Goal: Task Accomplishment & Management: Manage account settings

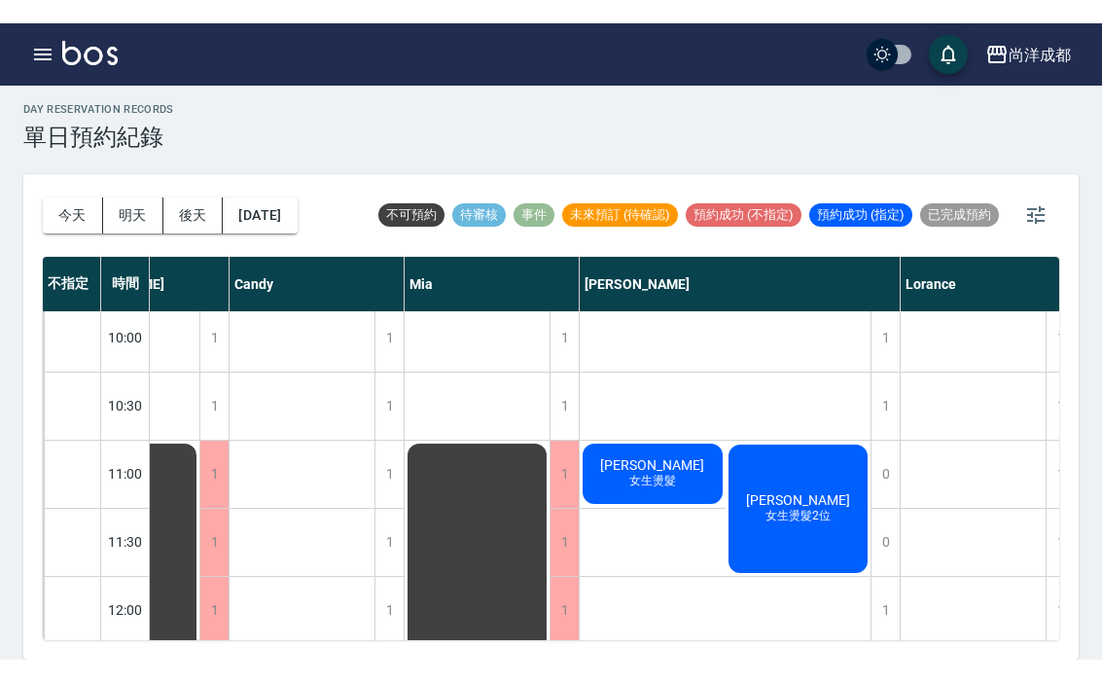
scroll to position [5, 0]
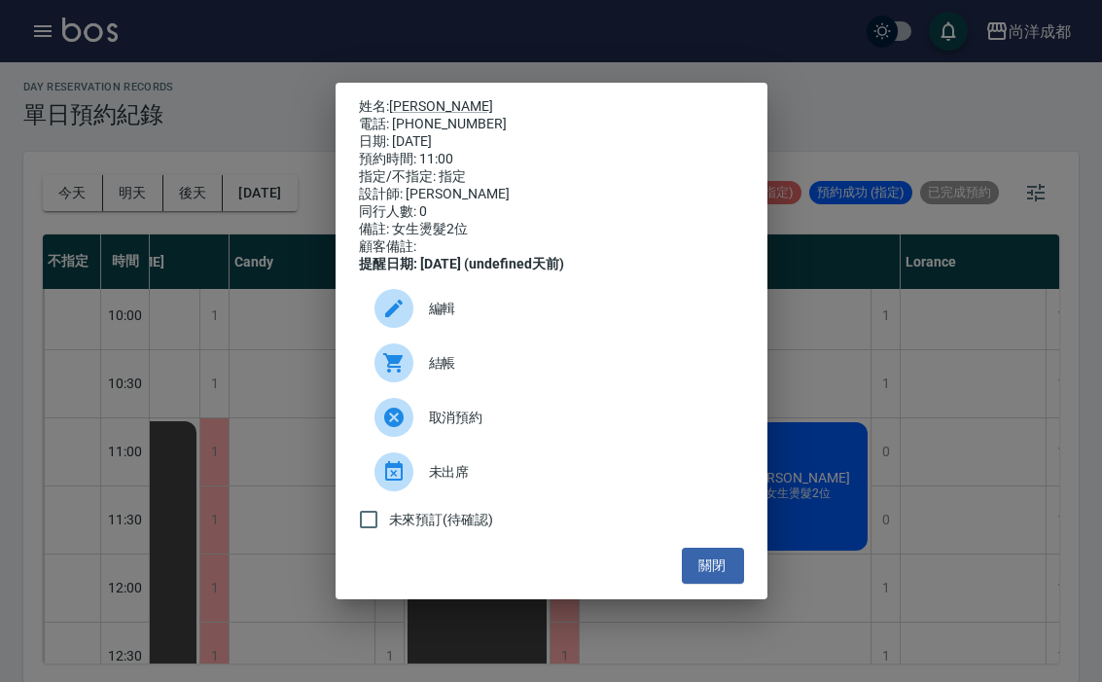
click at [843, 346] on div "姓名: [PERSON_NAME] 電話: [PHONE_NUMBER] 日期: [DATE] 預約時間: 11:00 指定/不指定: 指定 設計師: [PE…" at bounding box center [551, 341] width 1102 height 682
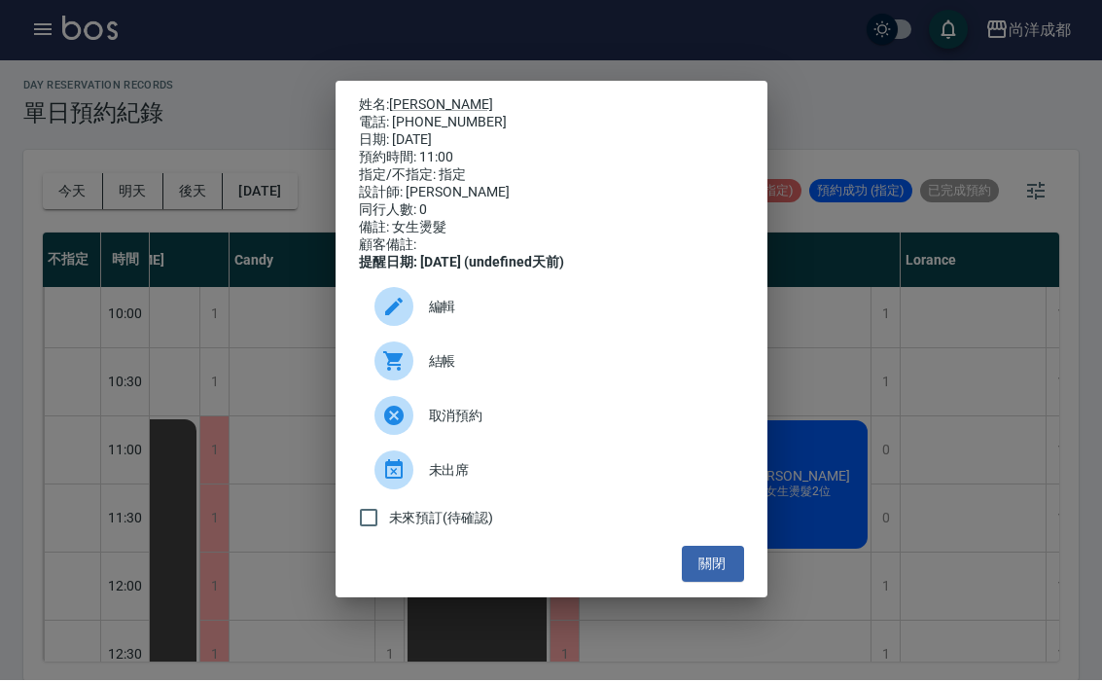
click at [717, 583] on button "關閉" at bounding box center [713, 565] width 62 height 36
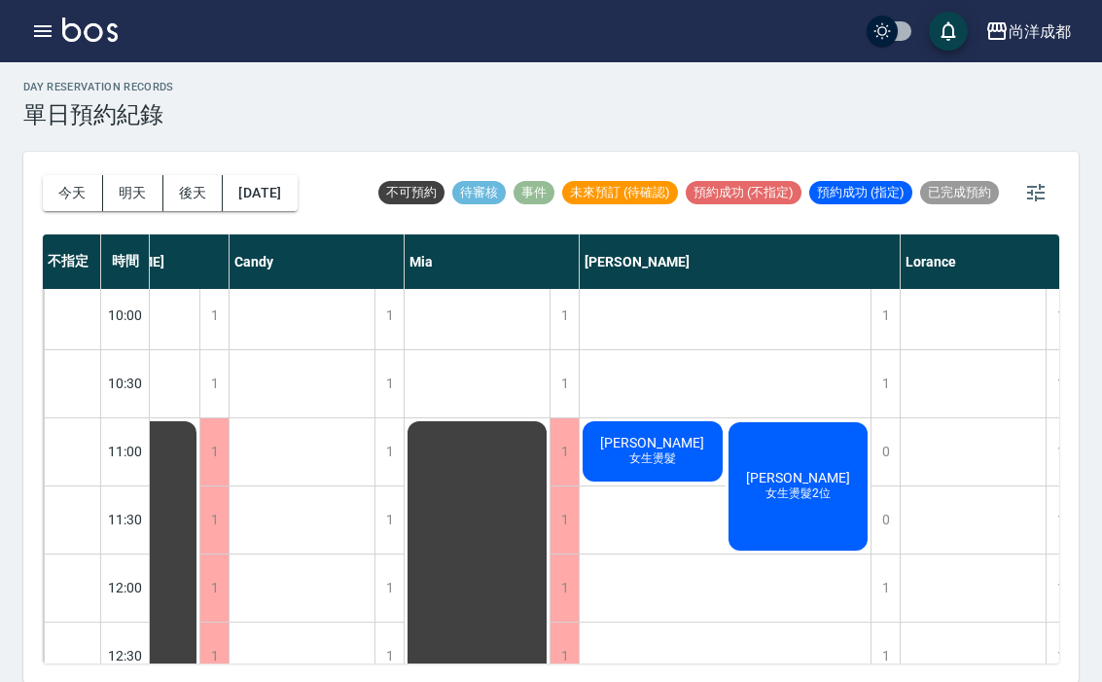
click at [773, 510] on div "[PERSON_NAME] 女生燙髮2位" at bounding box center [798, 486] width 146 height 134
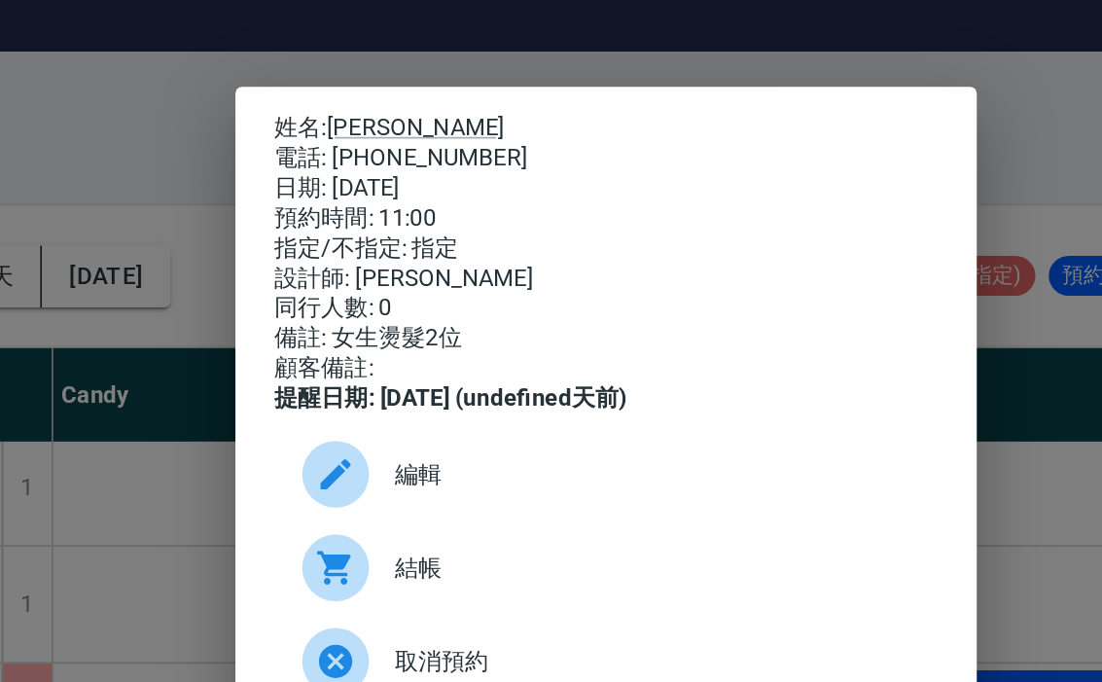
scroll to position [0, 0]
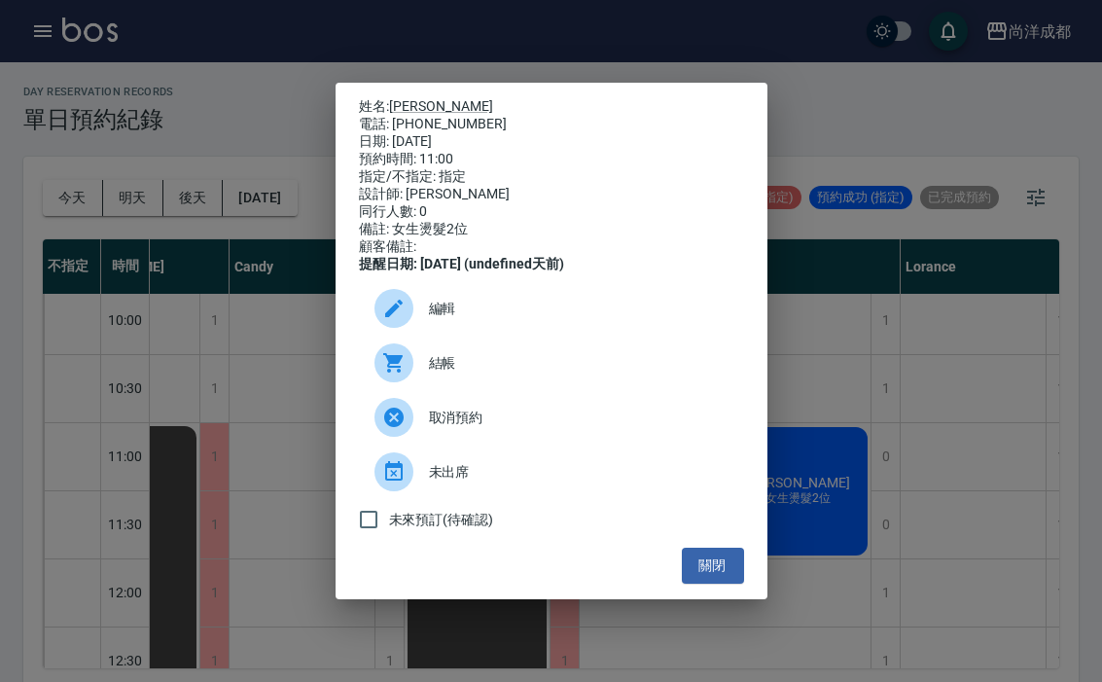
click at [714, 583] on button "關閉" at bounding box center [713, 565] width 62 height 36
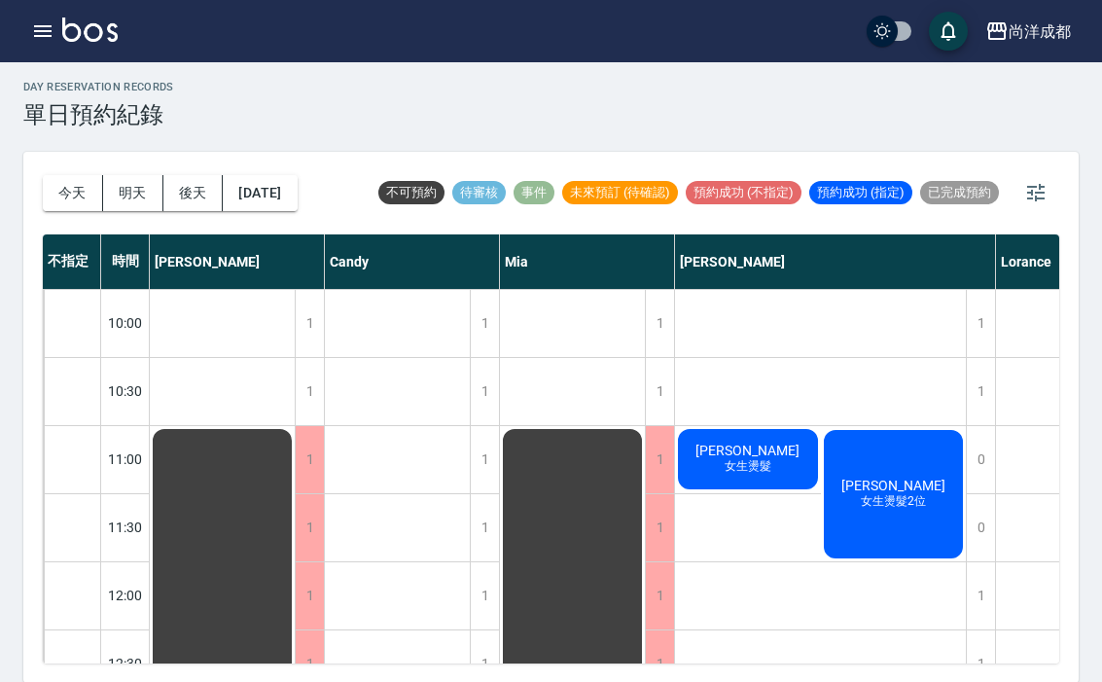
click at [141, 196] on button "明天" at bounding box center [133, 193] width 60 height 36
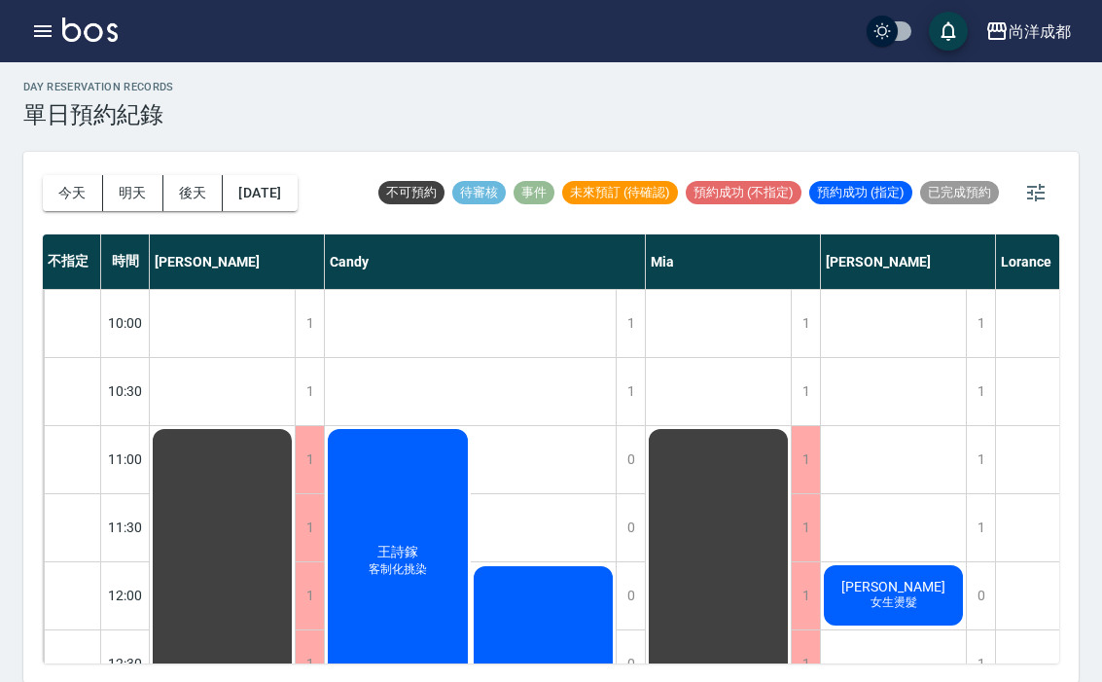
click at [194, 192] on button "後天" at bounding box center [193, 193] width 60 height 36
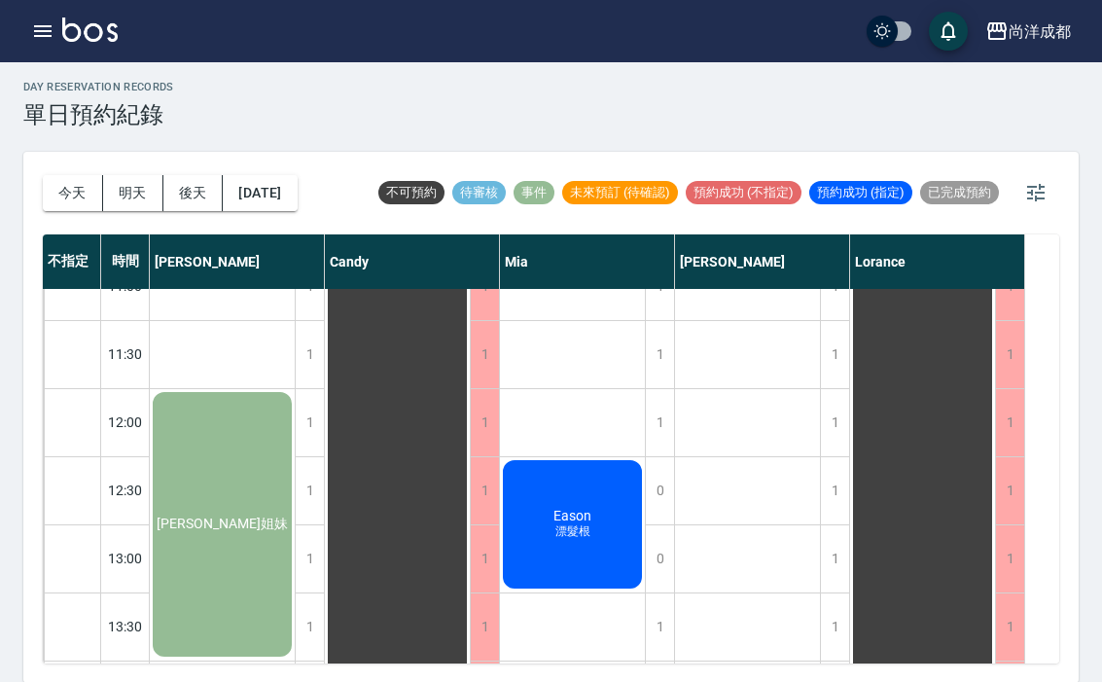
scroll to position [171, 0]
click at [75, 200] on button "今天" at bounding box center [73, 193] width 60 height 36
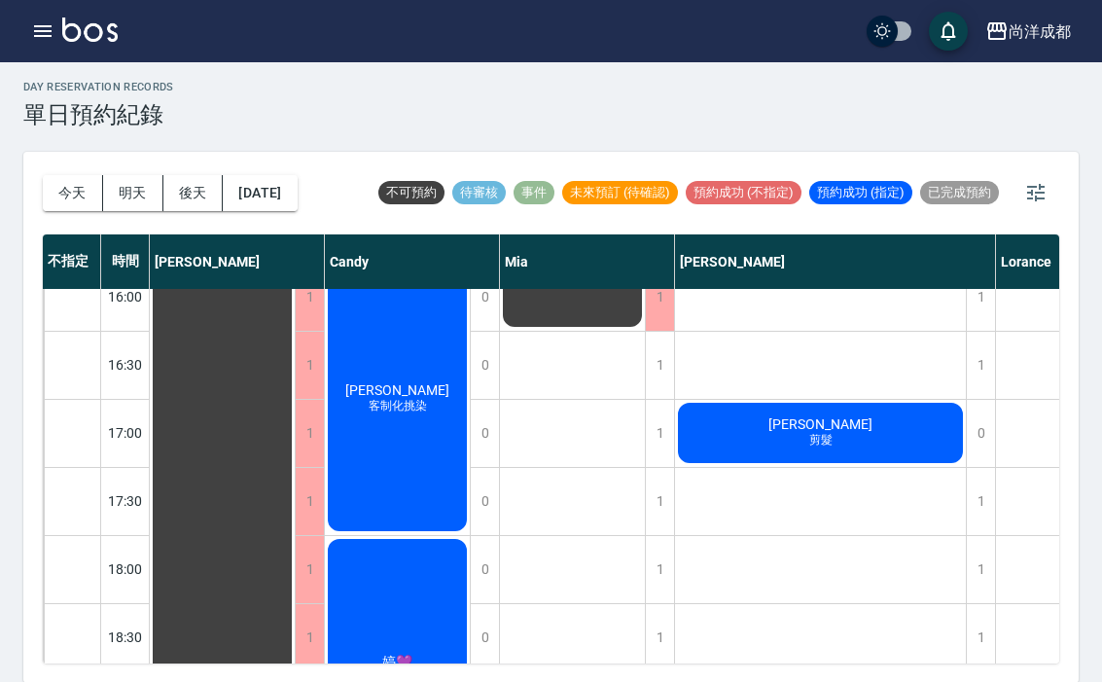
click at [297, 207] on button "[DATE]" at bounding box center [260, 193] width 74 height 36
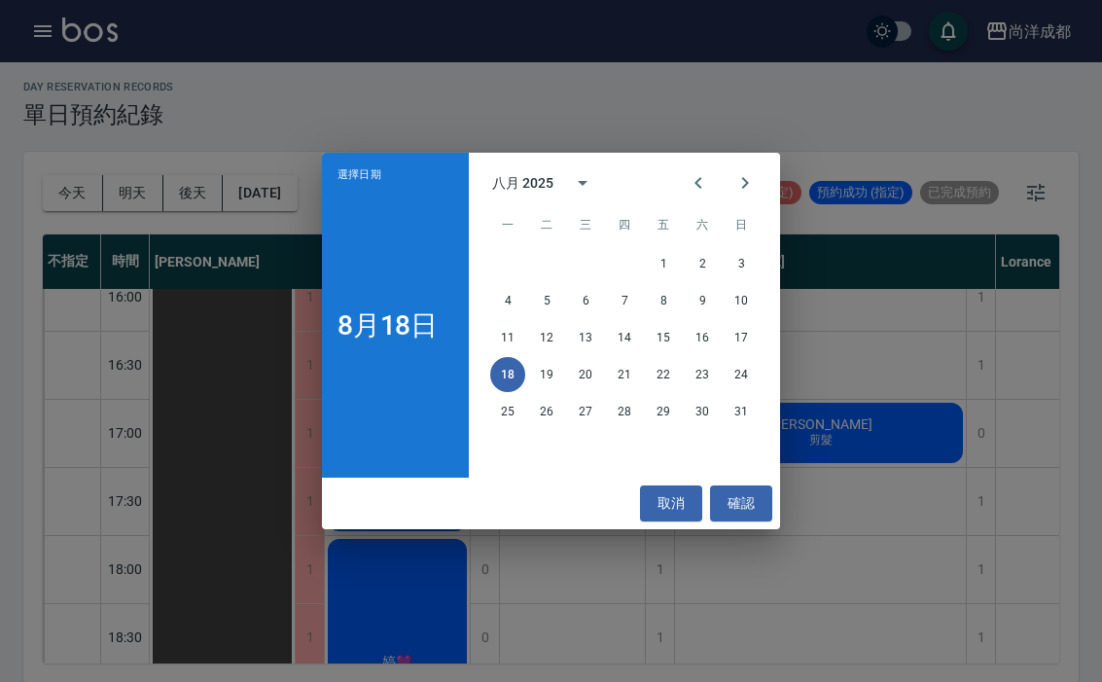
click at [557, 342] on button "12" at bounding box center [546, 337] width 35 height 35
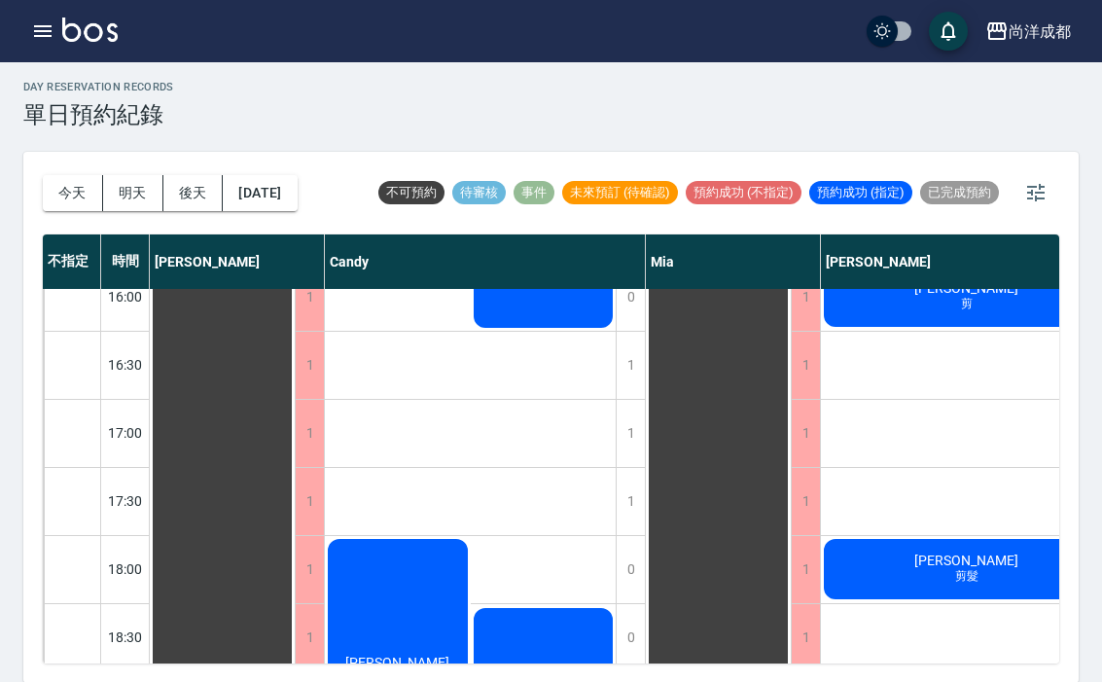
click at [297, 183] on button "[DATE]" at bounding box center [260, 193] width 74 height 36
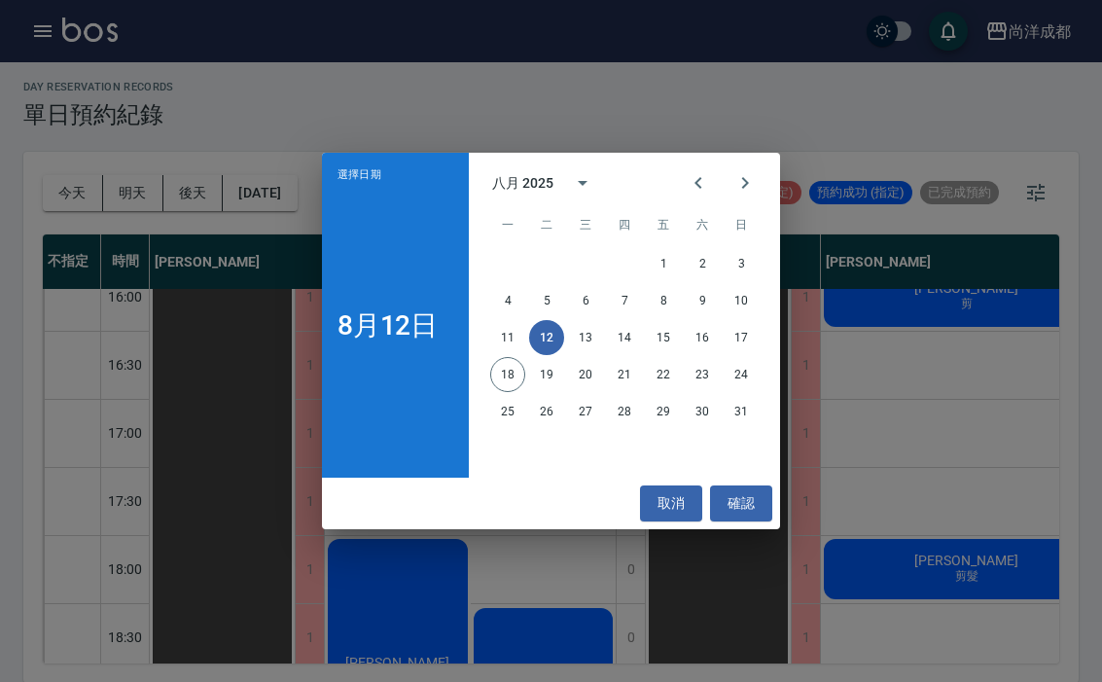
click at [876, 105] on div "選擇日期 [DATE] 八月 2025 一 二 三 四 五 六 日 1 2 3 4 5 6 7 8 9 10 11 12 13 14 15 16 17 18 …" at bounding box center [551, 341] width 1102 height 682
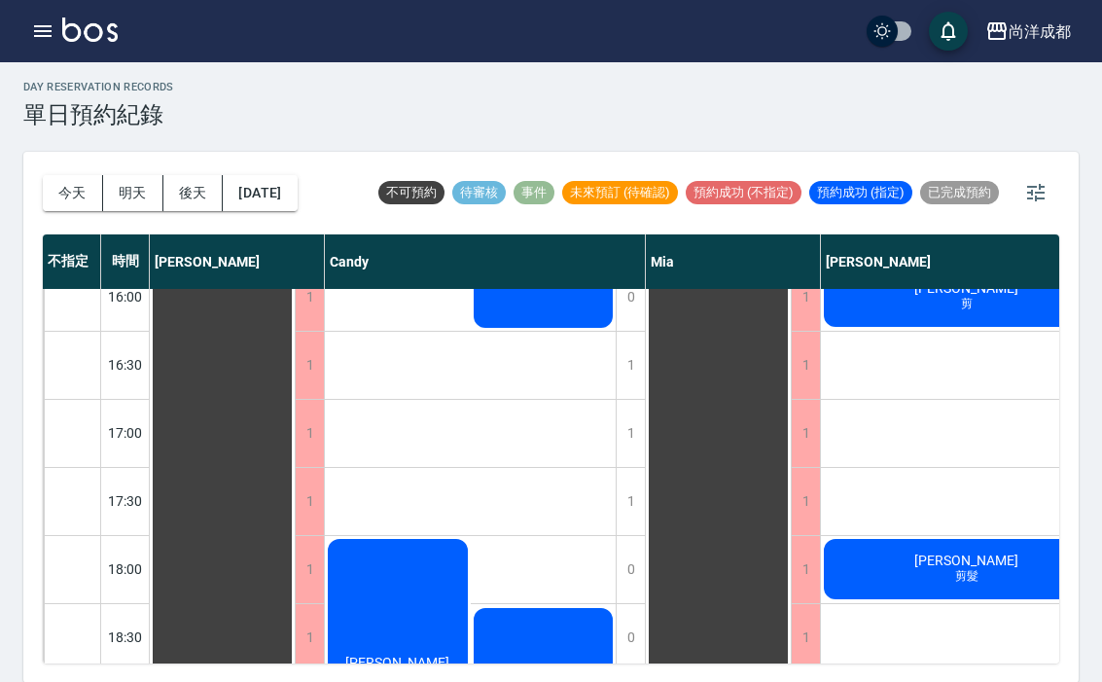
scroll to position [807, 7]
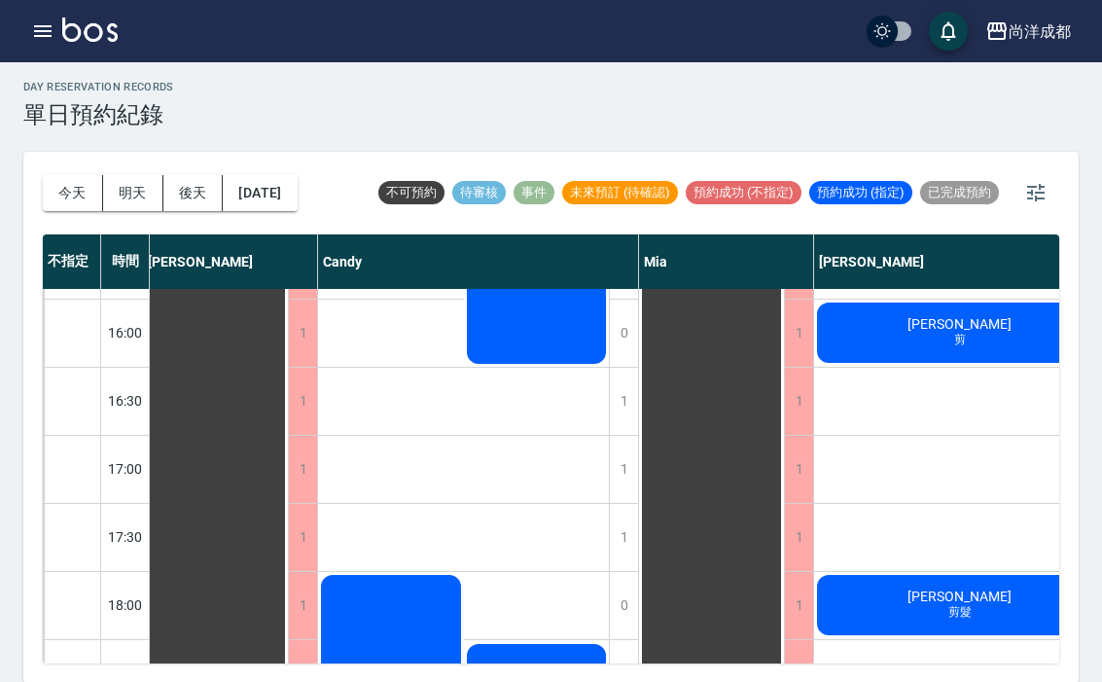
click at [100, 187] on button "今天" at bounding box center [73, 193] width 60 height 36
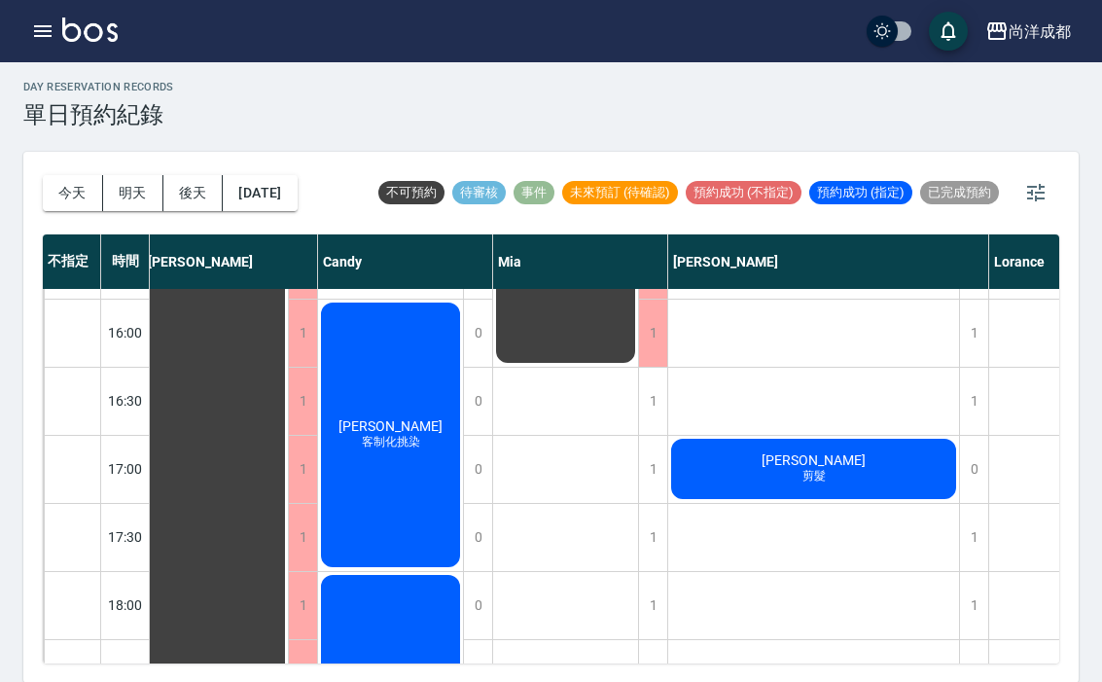
click at [69, 207] on button "今天" at bounding box center [73, 193] width 60 height 36
click at [68, 206] on button "今天" at bounding box center [73, 193] width 60 height 36
click at [137, 203] on button "明天" at bounding box center [133, 193] width 60 height 36
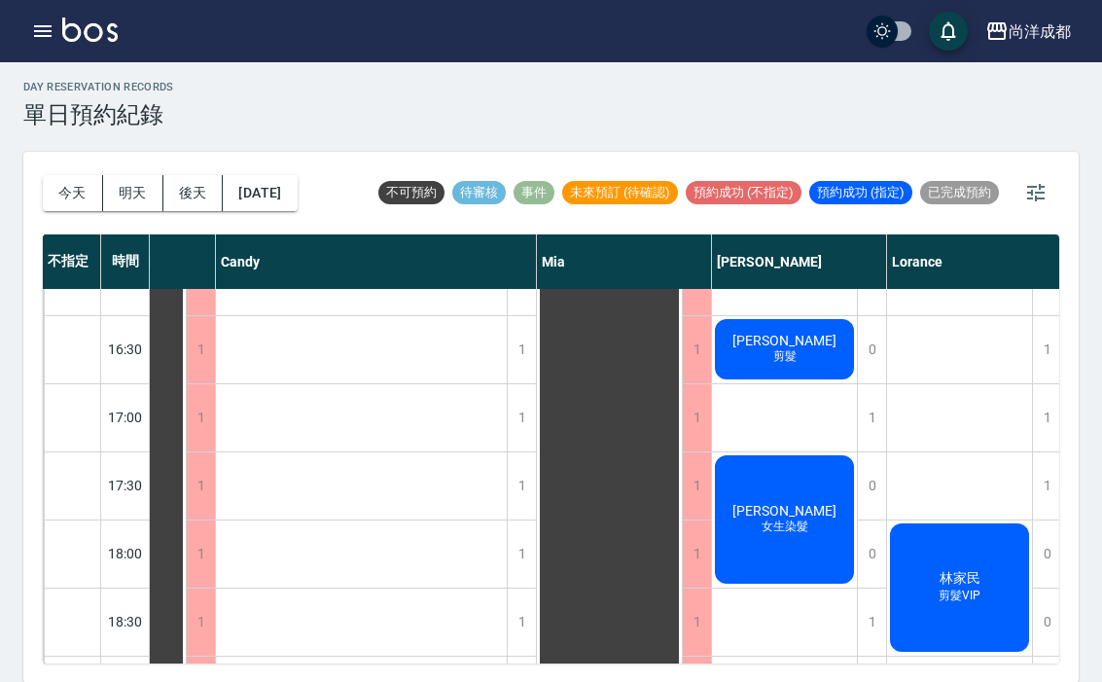
scroll to position [856, 109]
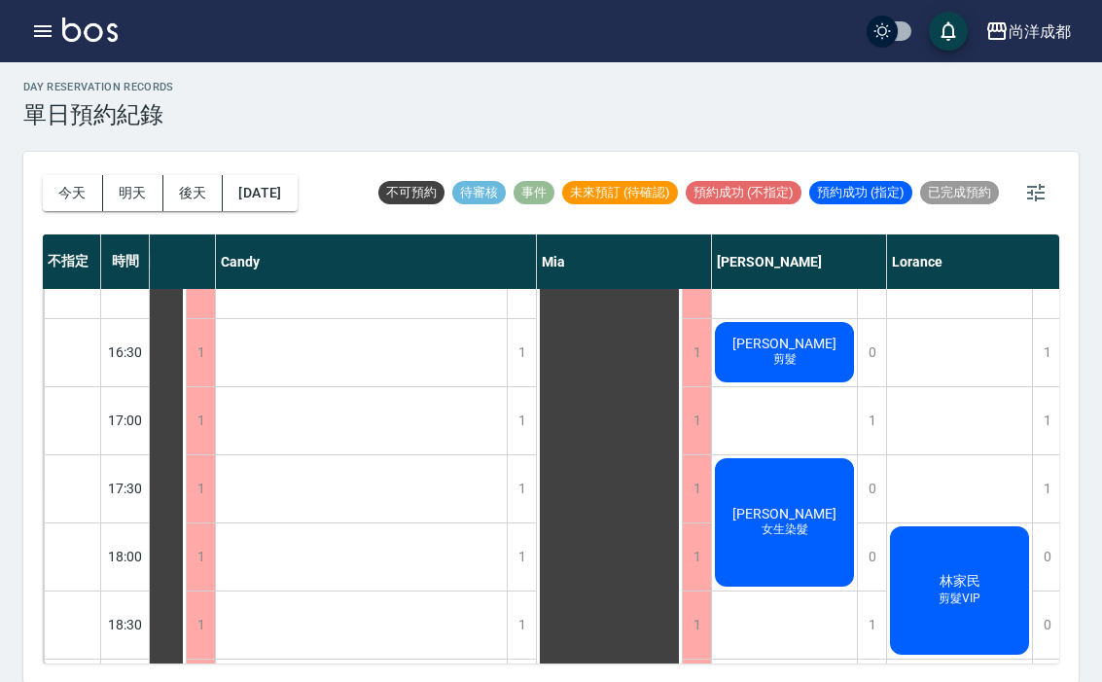
click at [93, 208] on button "今天" at bounding box center [73, 193] width 60 height 36
click at [92, 208] on div at bounding box center [551, 341] width 1102 height 682
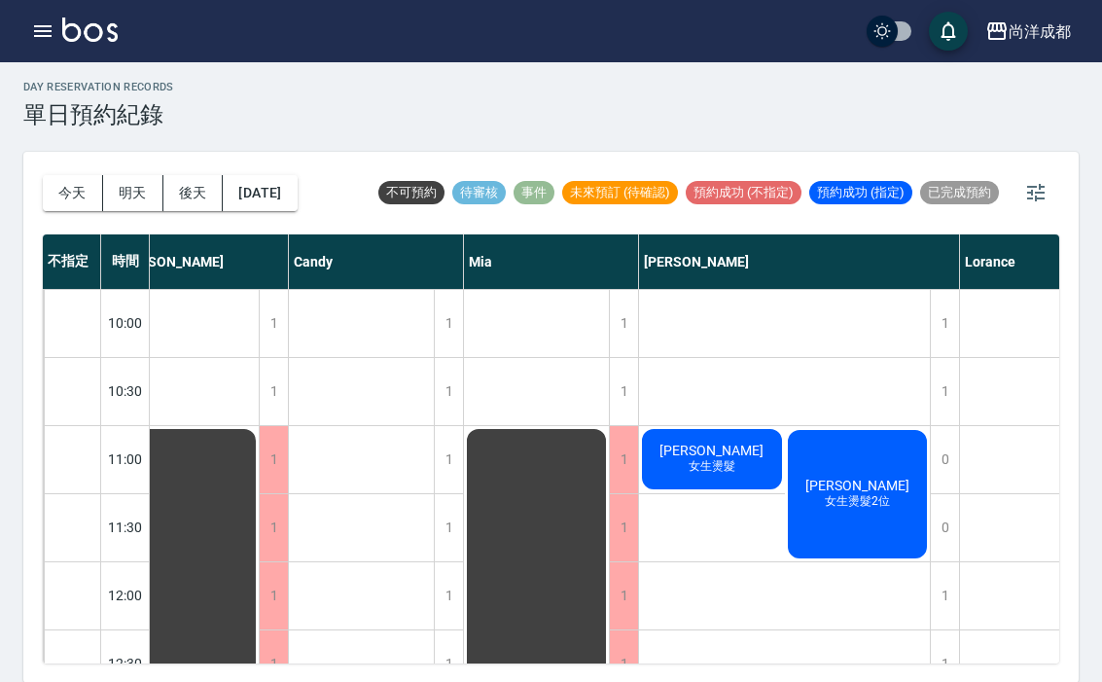
scroll to position [0, 43]
